Goal: Task Accomplishment & Management: Manage account settings

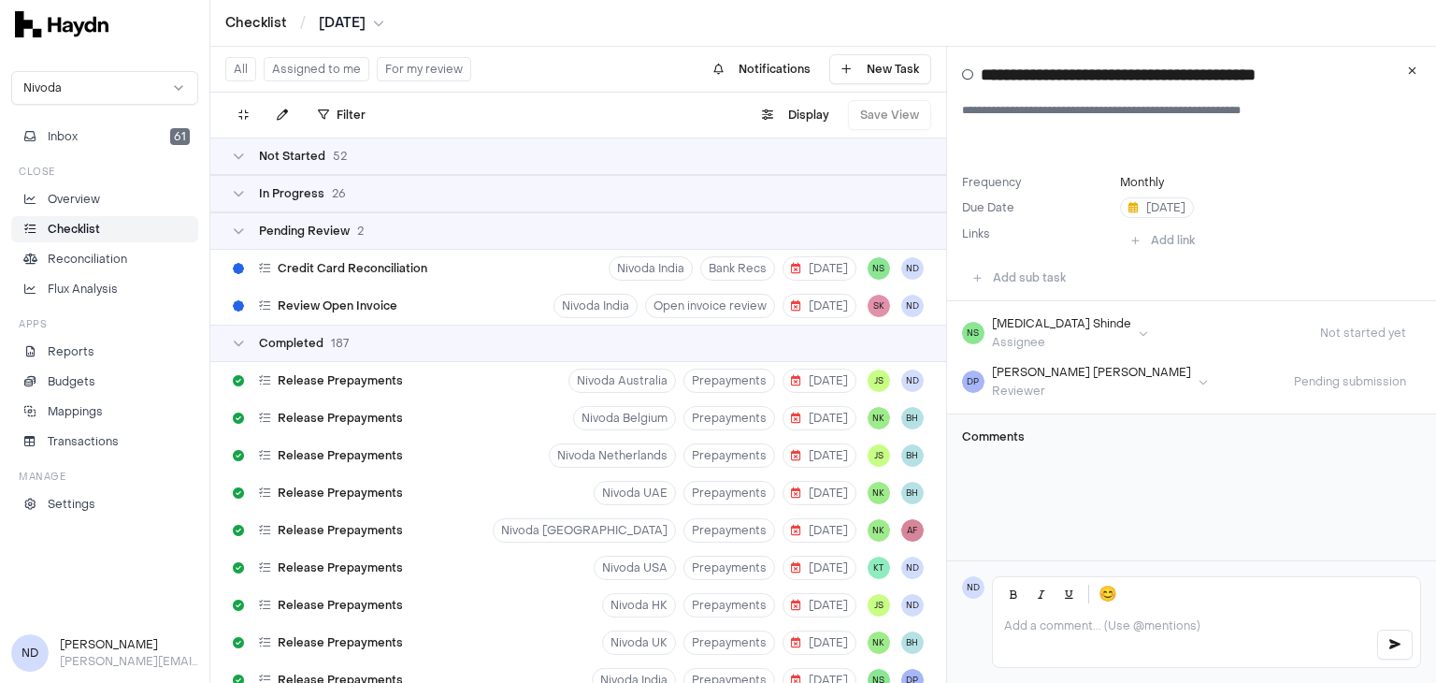
click at [89, 239] on link "Checklist" at bounding box center [104, 229] width 187 height 26
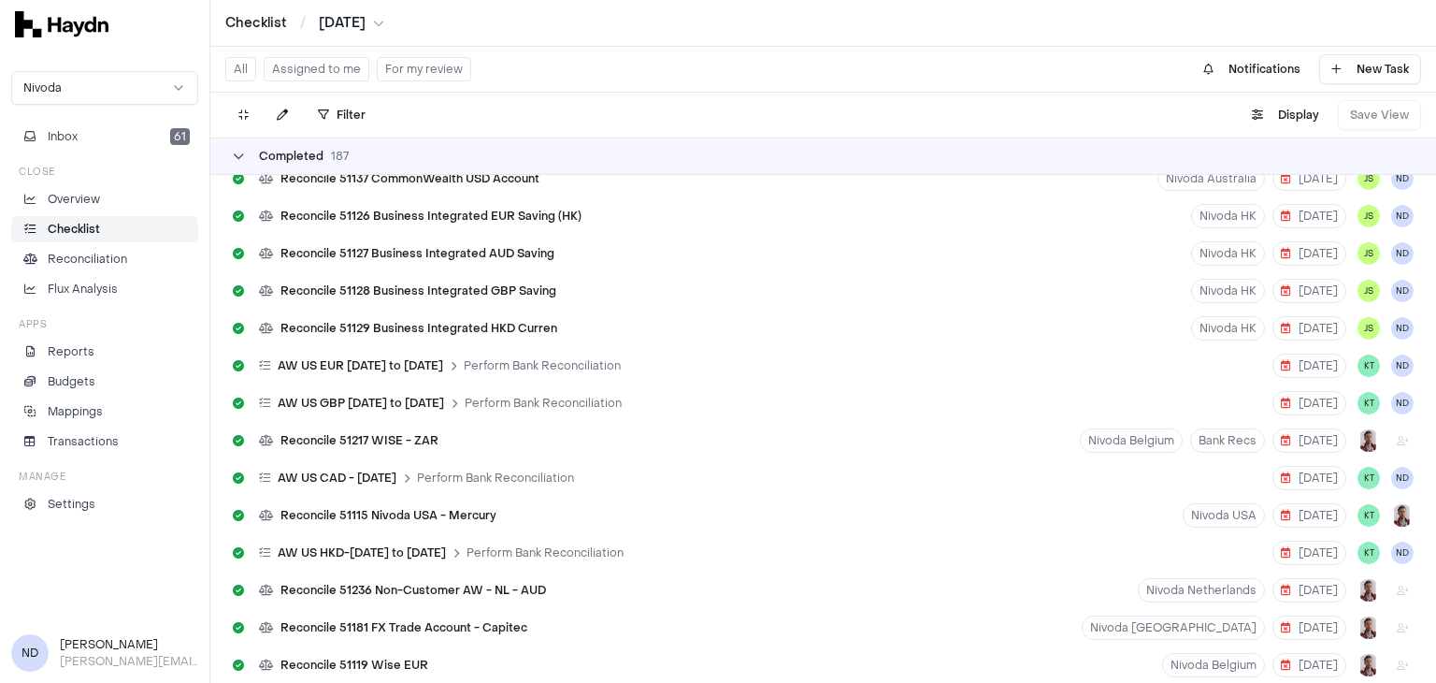
click at [233, 154] on icon at bounding box center [238, 156] width 11 height 11
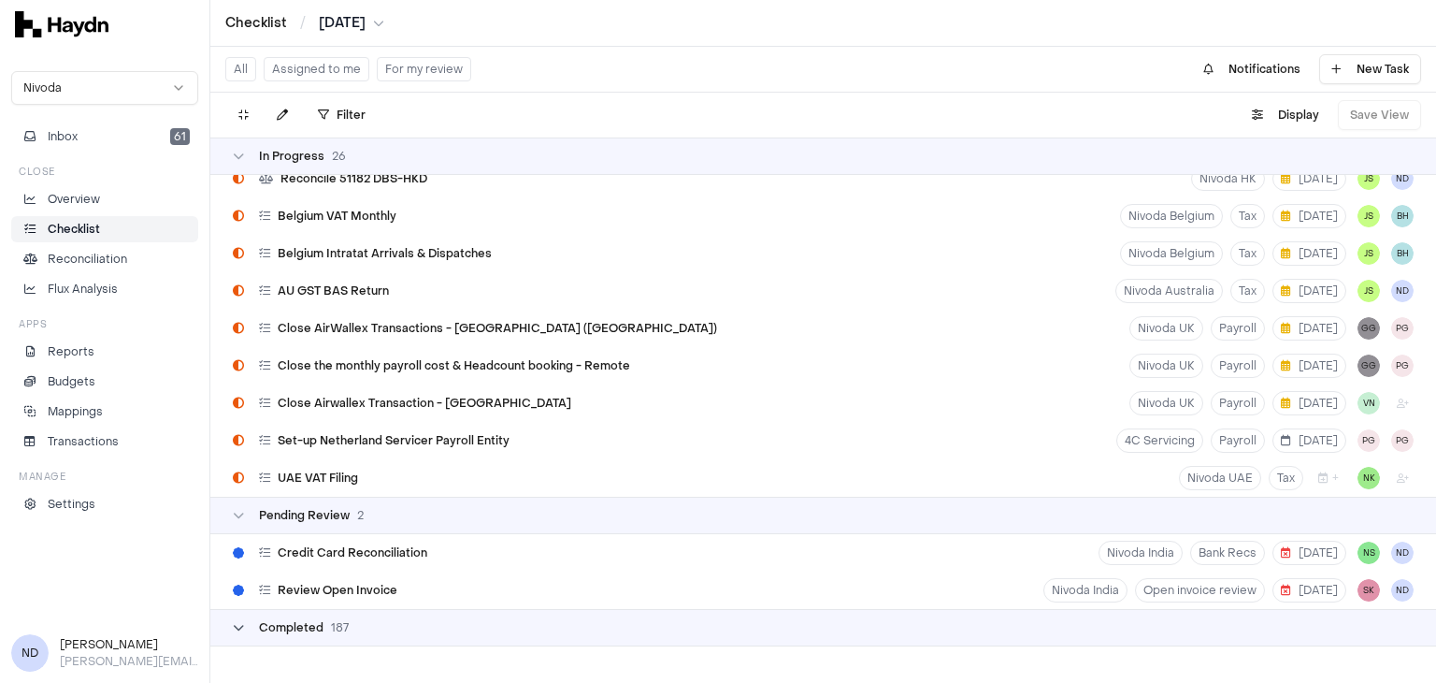
click at [233, 154] on icon at bounding box center [238, 156] width 11 height 11
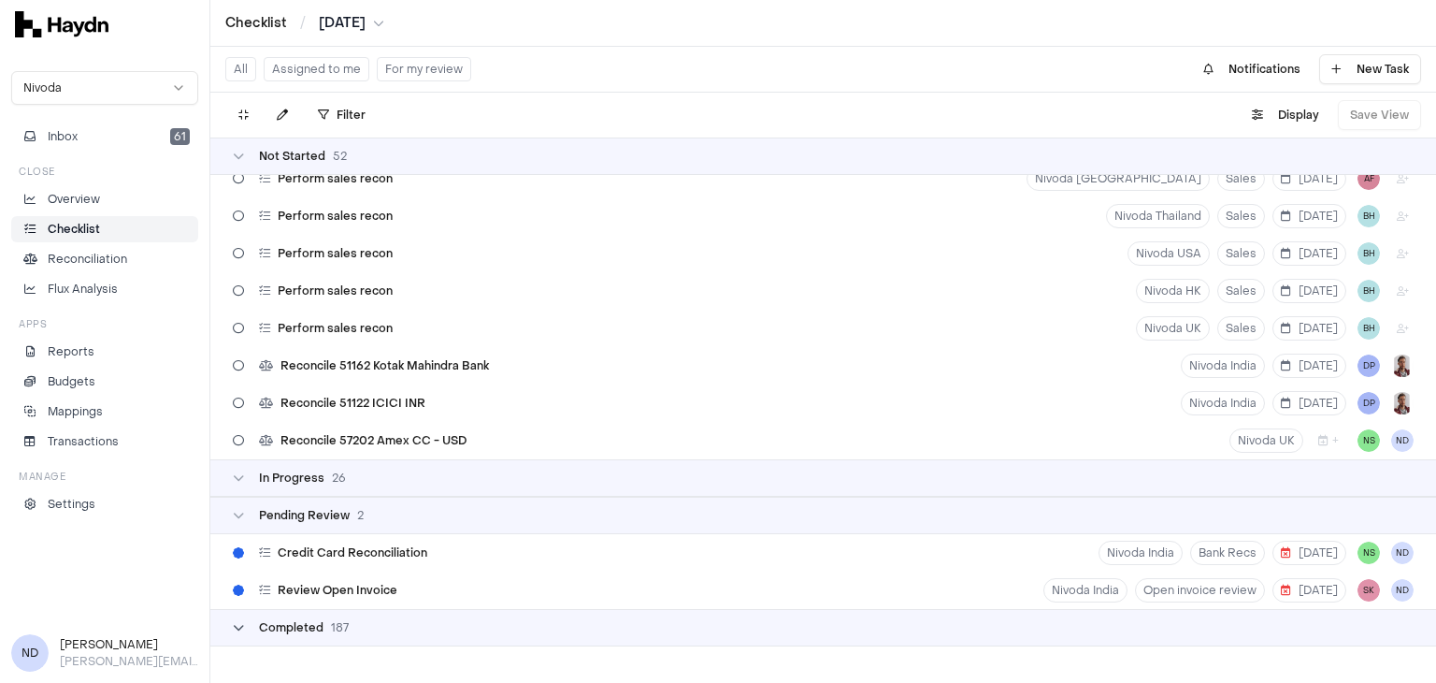
click at [233, 154] on icon at bounding box center [238, 156] width 11 height 11
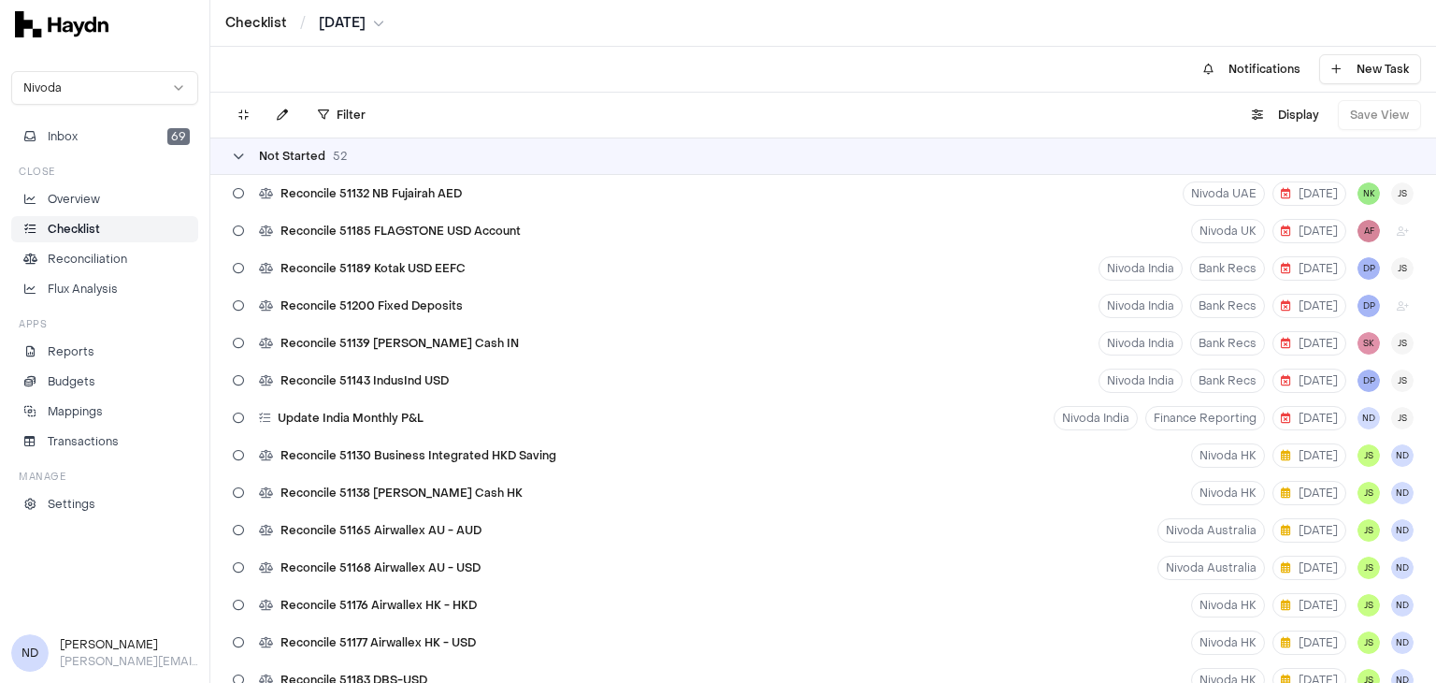
click at [239, 154] on icon at bounding box center [238, 156] width 11 height 11
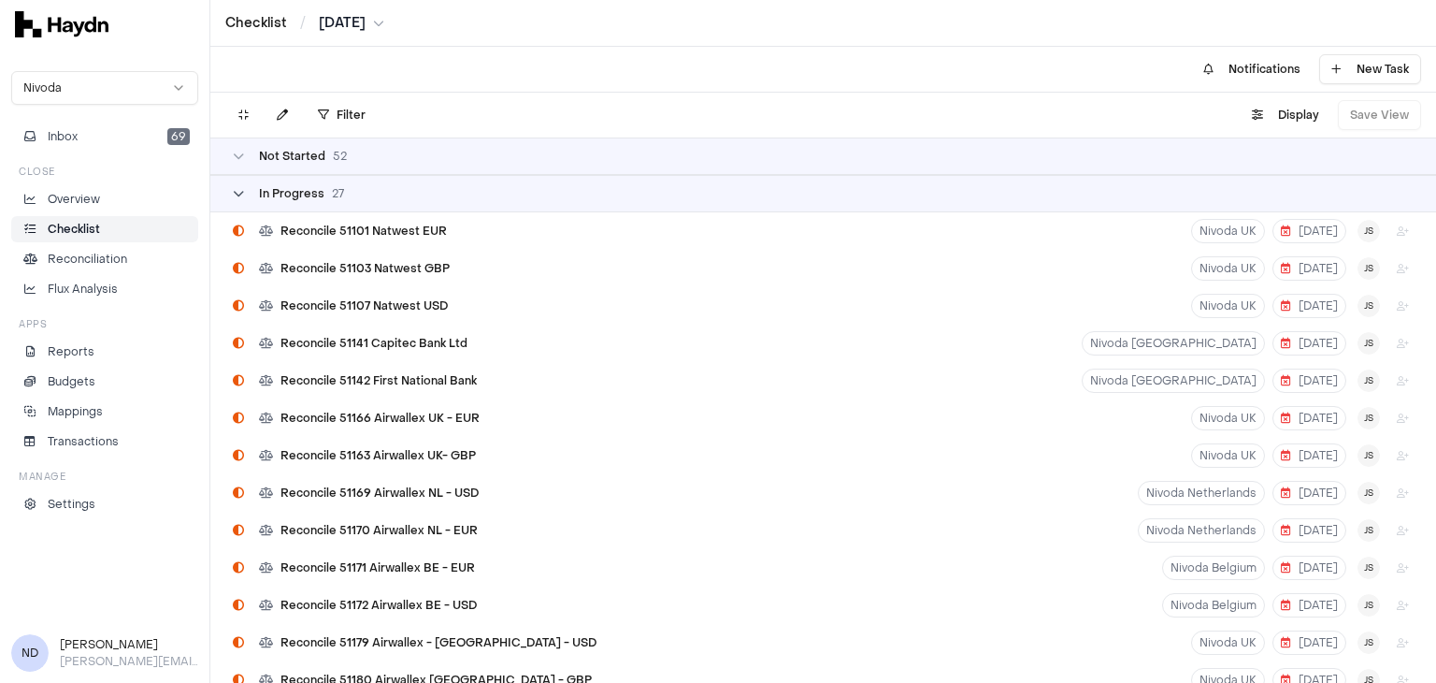
click at [232, 192] on div "In Progress 27" at bounding box center [823, 193] width 1226 height 37
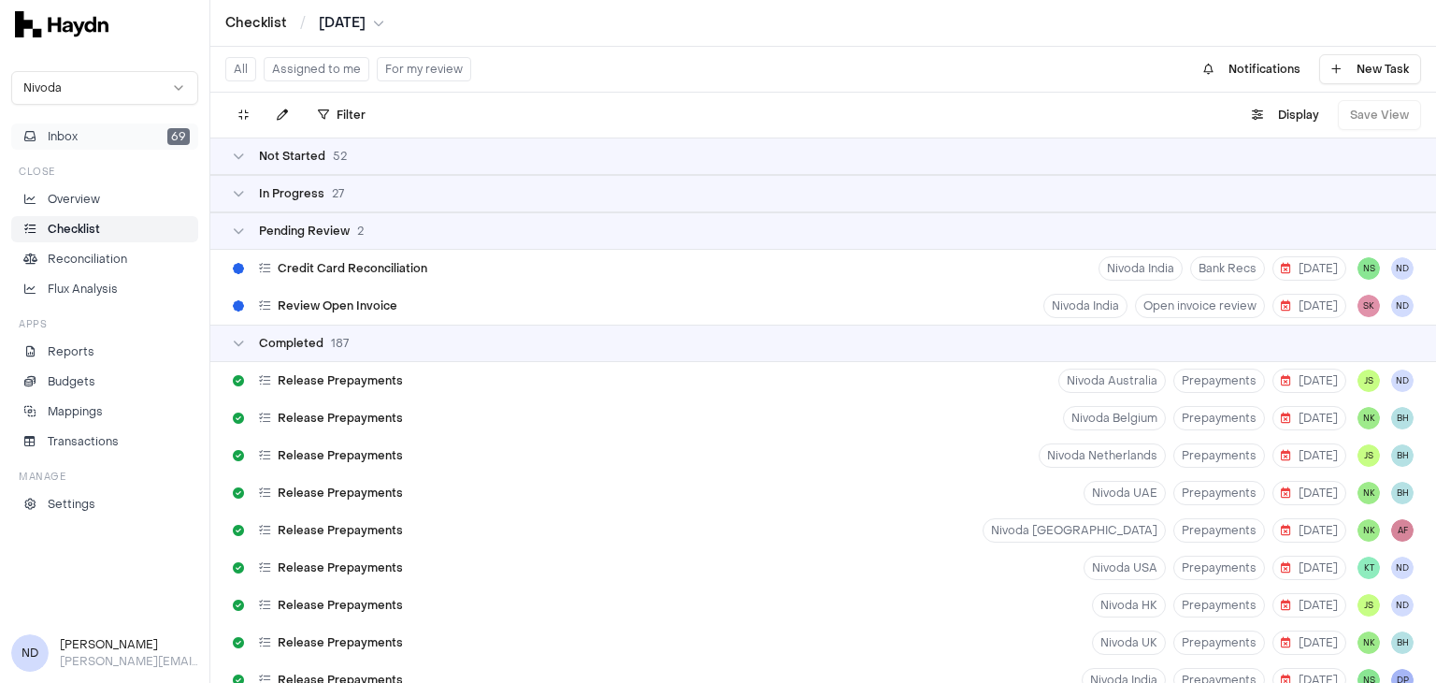
click at [123, 136] on button "Inbox 69" at bounding box center [104, 136] width 187 height 26
